Goal: Information Seeking & Learning: Learn about a topic

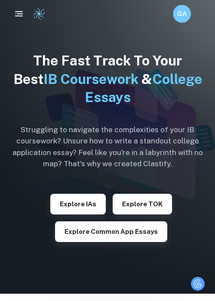
click at [182, 10] on h6 "GA" at bounding box center [182, 14] width 10 height 10
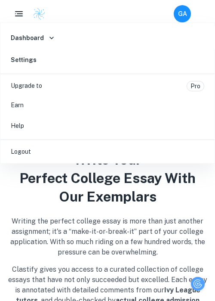
scroll to position [326, 0]
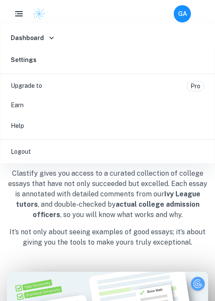
click at [117, 232] on div at bounding box center [107, 150] width 215 height 301
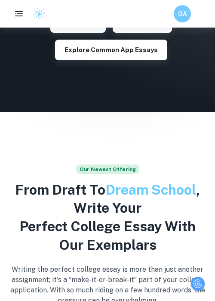
scroll to position [0, 0]
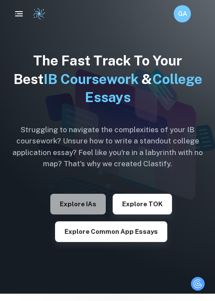
click at [79, 200] on button "Explore IAs" at bounding box center [77, 204] width 55 height 21
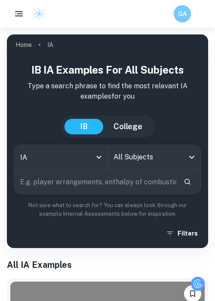
click at [142, 160] on input "All Subjects" at bounding box center [147, 157] width 73 height 16
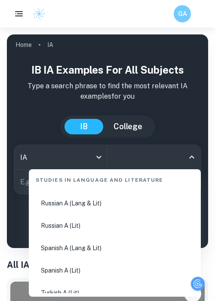
scroll to position [503, 0]
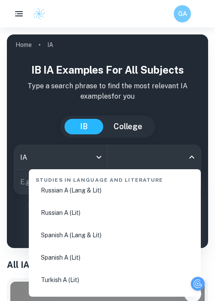
click at [41, 92] on p "Type a search phrase to find the most relevant IA examples for you" at bounding box center [108, 91] width 188 height 21
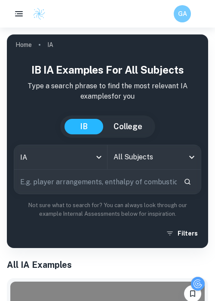
scroll to position [84, 0]
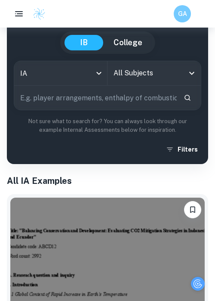
click at [52, 97] on input "text" at bounding box center [95, 98] width 163 height 24
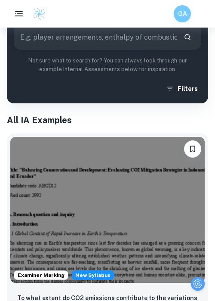
scroll to position [0, 0]
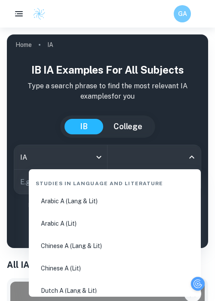
click at [143, 157] on input "All Subjects" at bounding box center [147, 157] width 73 height 16
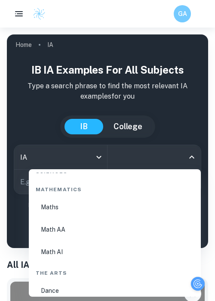
scroll to position [1536, 0]
click at [76, 233] on li "Math AA" at bounding box center [114, 229] width 165 height 21
type input "Math AA"
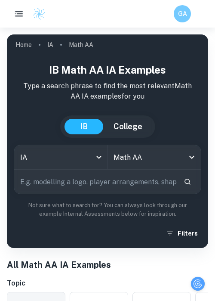
click at [15, 12] on icon "button" at bounding box center [19, 14] width 10 height 10
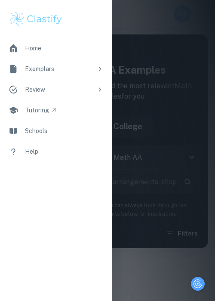
click at [102, 71] on icon at bounding box center [99, 68] width 7 height 7
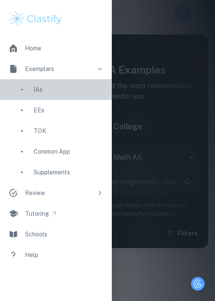
click at [57, 98] on link "IAs" at bounding box center [56, 89] width 112 height 21
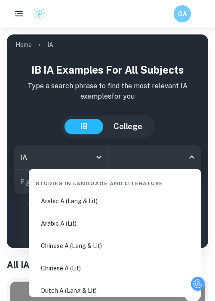
click at [179, 160] on input "All Subjects" at bounding box center [147, 157] width 73 height 16
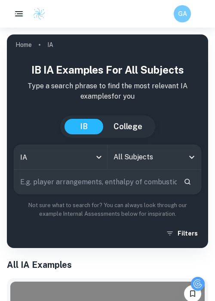
click at [191, 104] on div "IB IA examples for all subjects Type a search phrase to find the most relevant …" at bounding box center [108, 151] width 188 height 179
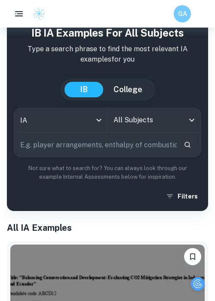
scroll to position [38, 0]
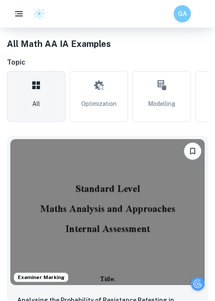
scroll to position [226, 0]
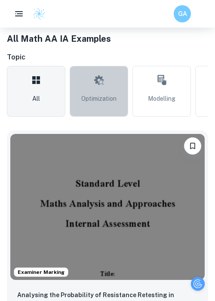
click at [98, 96] on span "Optimization" at bounding box center [98, 98] width 35 height 9
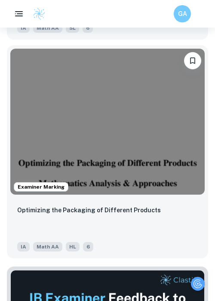
scroll to position [577, 0]
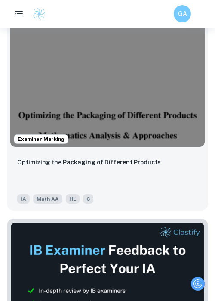
click at [113, 136] on img at bounding box center [107, 74] width 194 height 146
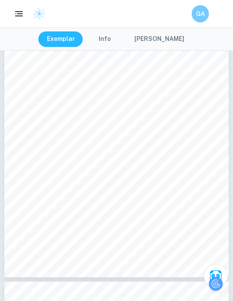
scroll to position [1288, 0]
